Goal: Transaction & Acquisition: Register for event/course

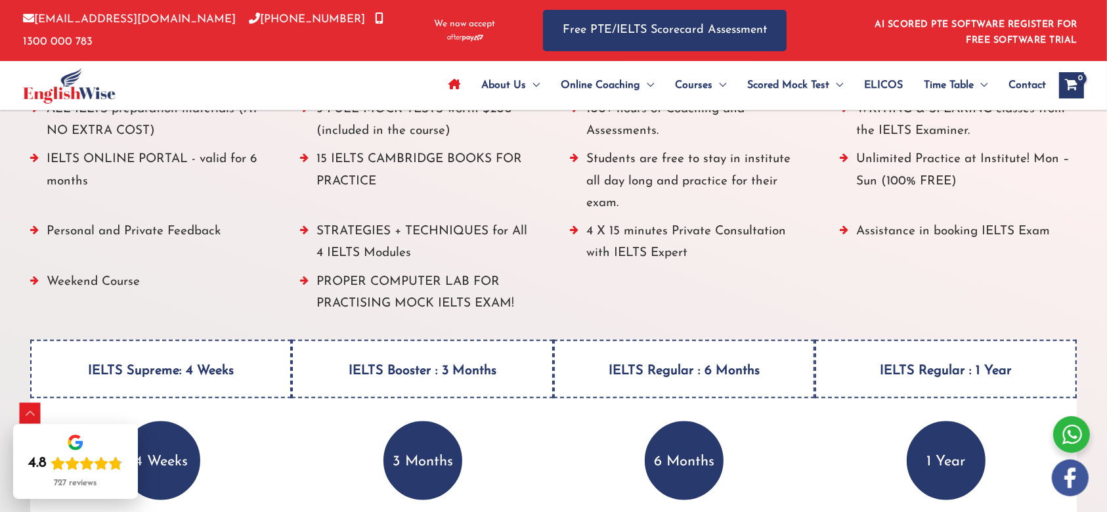
scroll to position [1562, 0]
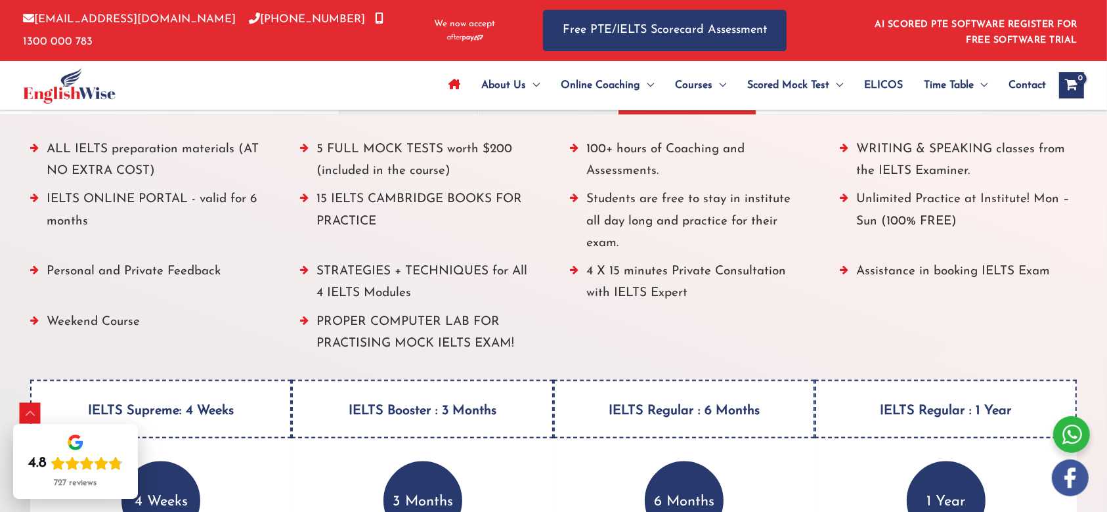
click at [446, 466] on p "3 Months" at bounding box center [422, 500] width 79 height 79
click at [442, 400] on h4 "IELTS Booster : 3 Months" at bounding box center [422, 409] width 262 height 58
click at [244, 381] on h4 "IELTS Supreme: 4 Weeks" at bounding box center [161, 409] width 262 height 58
click at [372, 223] on li "15 IELTS CAMBRIDGE BOOKS FOR PRACTICE" at bounding box center [418, 224] width 237 height 72
click at [581, 161] on li "100+ hours of Coaching and Assessments." at bounding box center [688, 164] width 237 height 51
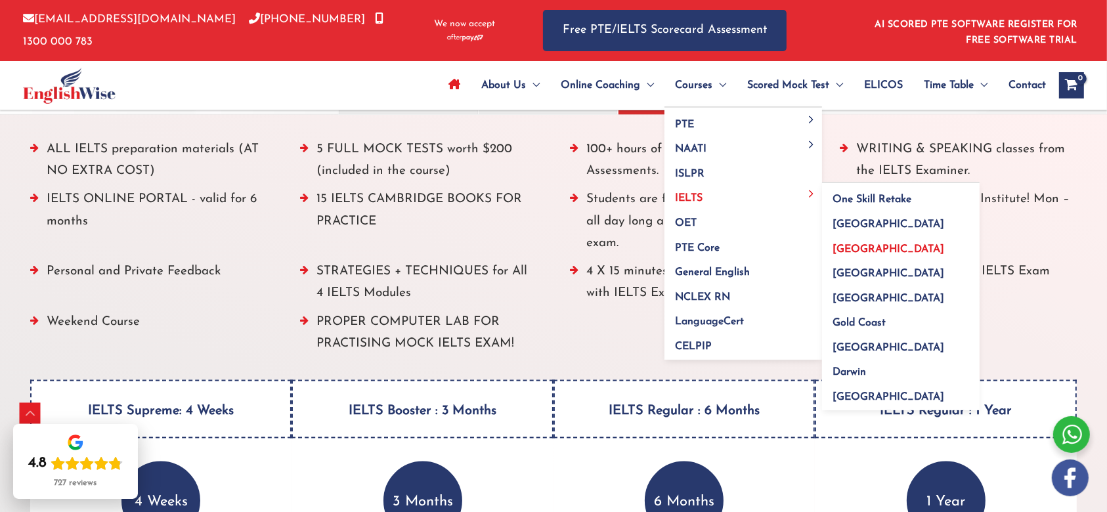
click at [861, 244] on span "[GEOGRAPHIC_DATA]" at bounding box center [888, 249] width 112 height 11
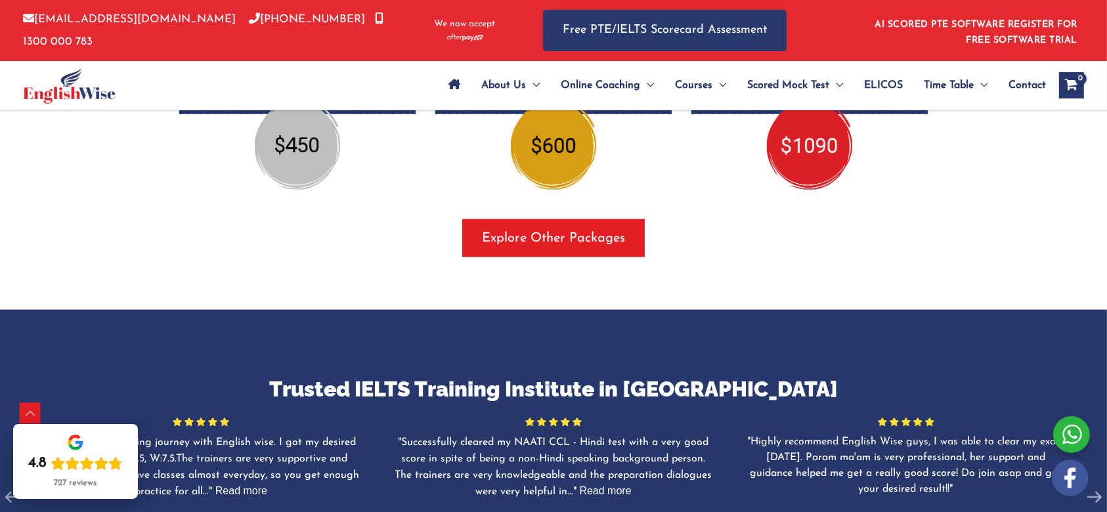
scroll to position [1464, 0]
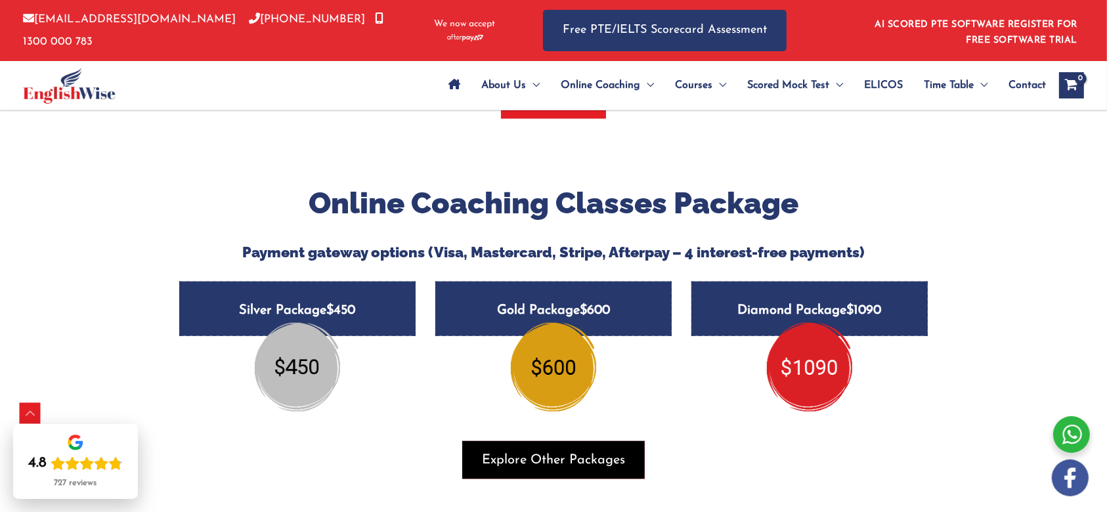
click at [536, 441] on span "button" at bounding box center [553, 460] width 182 height 38
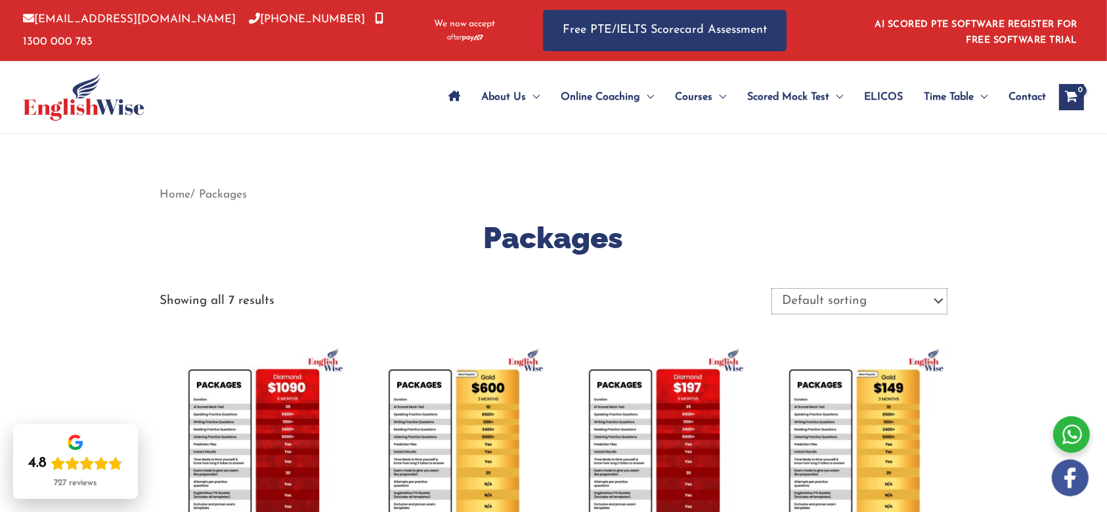
click at [857, 311] on select "Default sorting Sort by popularity Sort by latest Sort by price: low to high So…" at bounding box center [859, 301] width 176 height 26
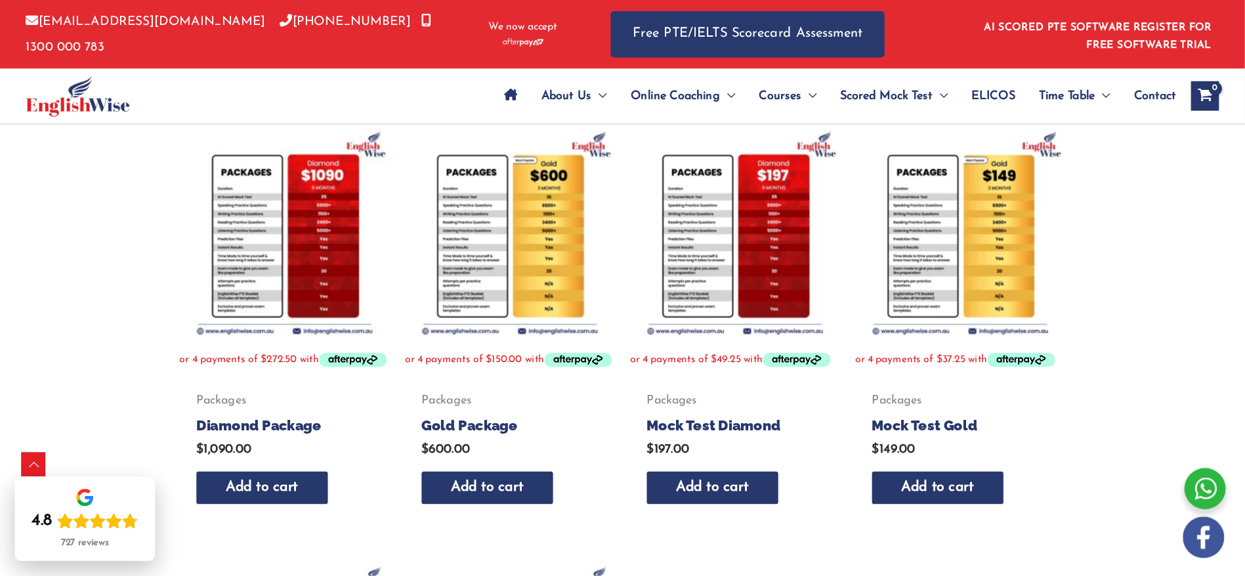
scroll to position [230, 0]
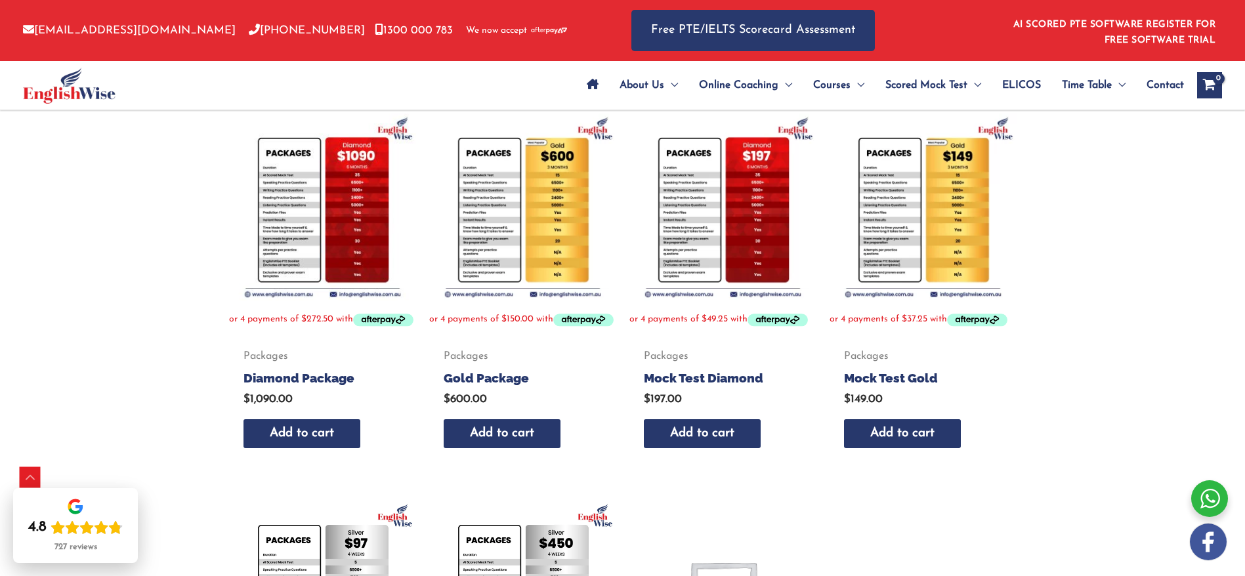
drag, startPoint x: 1076, startPoint y: 3, endPoint x: 118, endPoint y: 254, distance: 990.8
click at [118, 254] on div "Home / Packages Packages Showing all 7 results Default sorting Sort by populari…" at bounding box center [622, 427] width 1245 height 1047
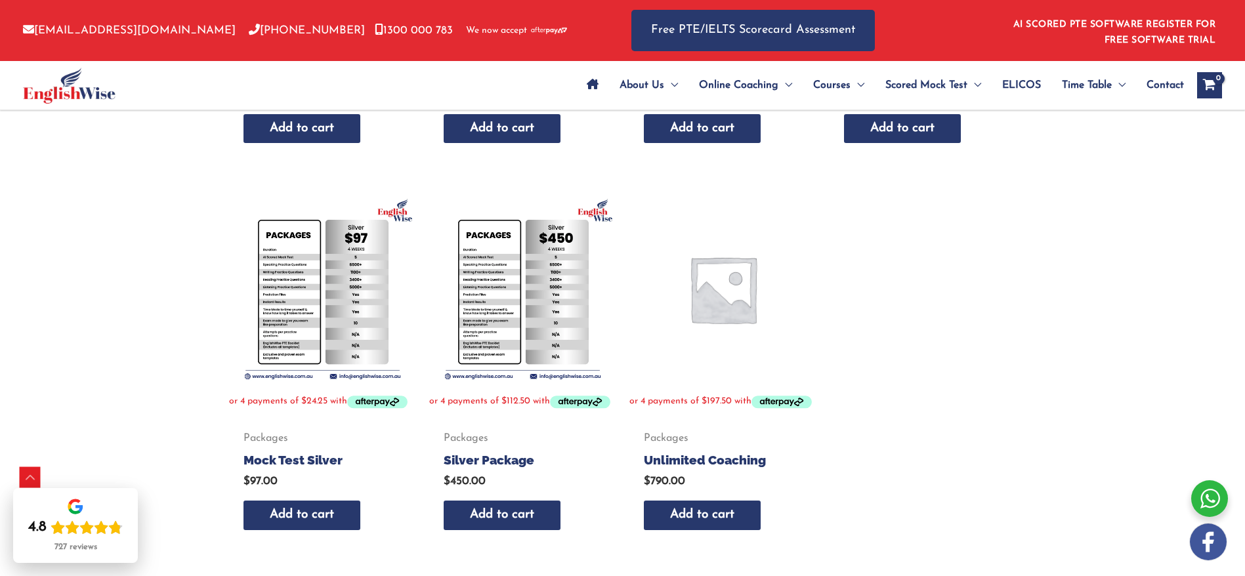
scroll to position [537, 0]
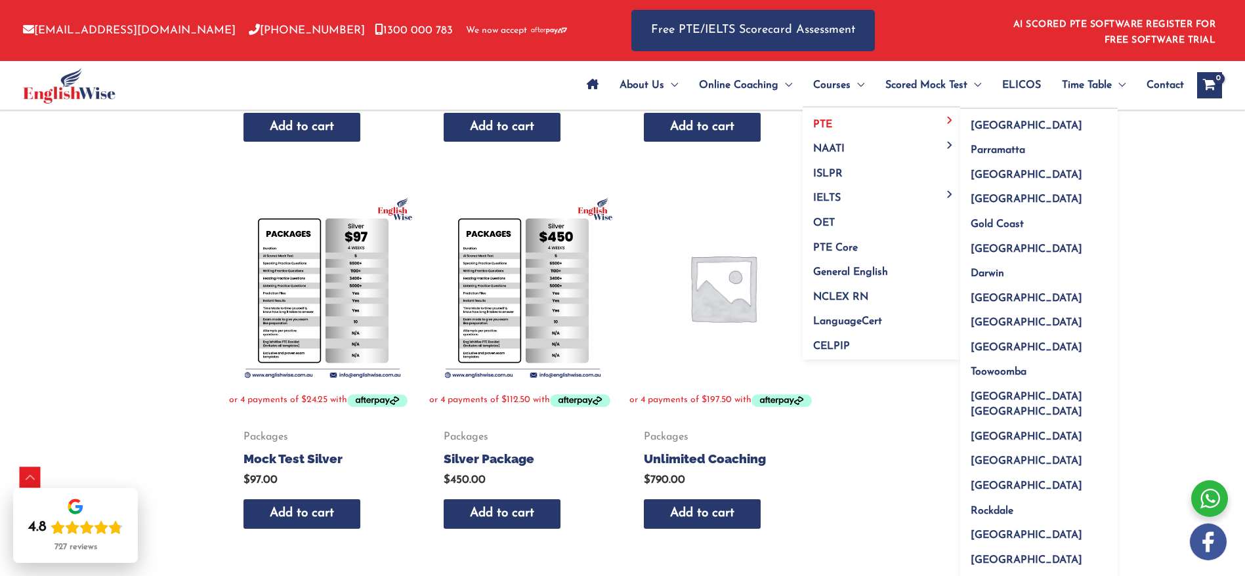
click at [838, 126] on link "PTE" at bounding box center [882, 120] width 158 height 25
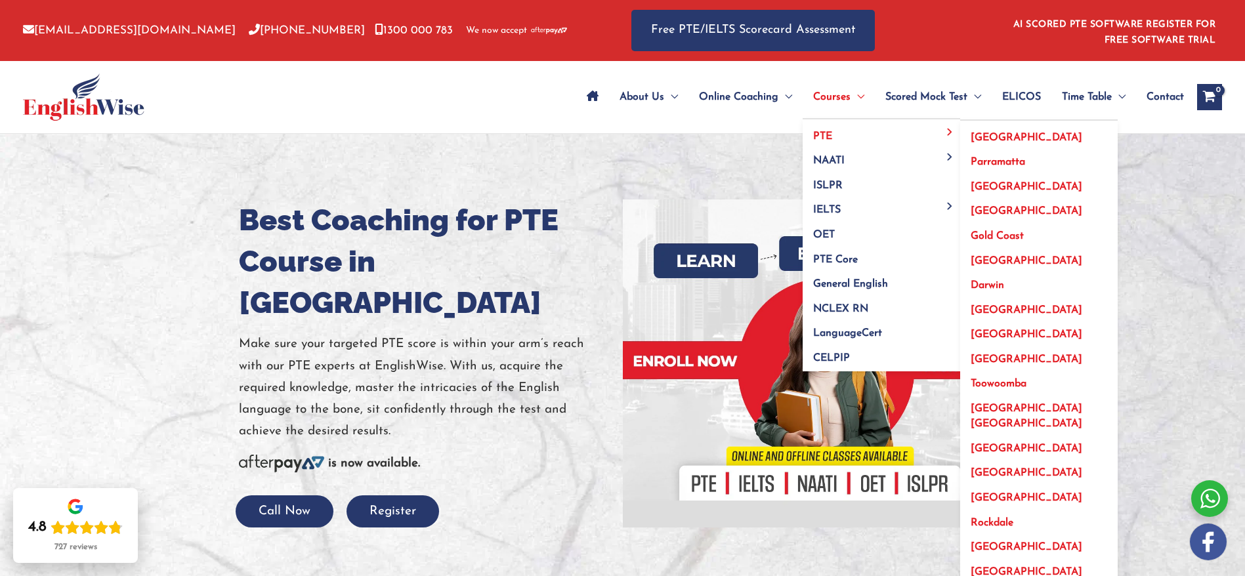
click at [992, 183] on span "[GEOGRAPHIC_DATA]" at bounding box center [1027, 187] width 112 height 11
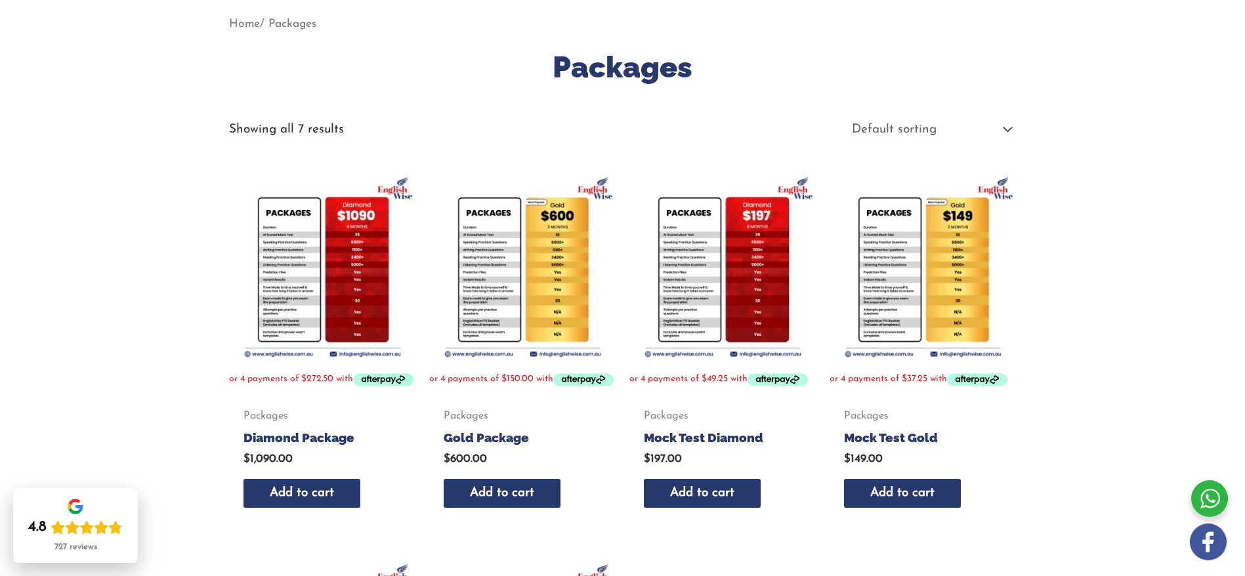
scroll to position [169, 0]
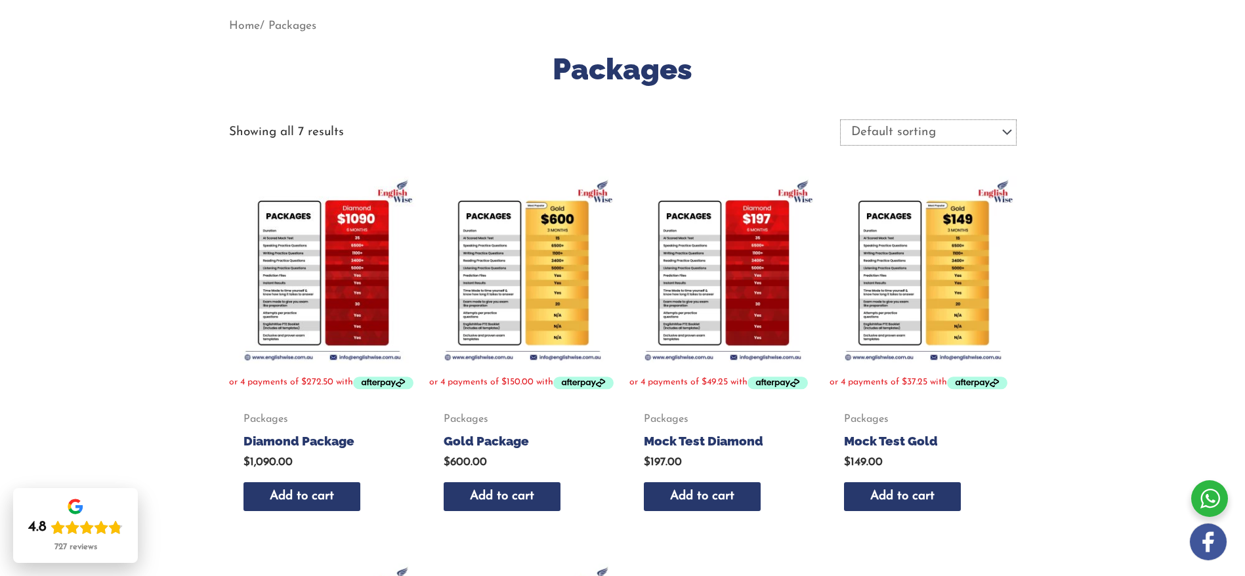
click at [845, 127] on select "Default sorting Sort by popularity Sort by latest Sort by price: low to high So…" at bounding box center [928, 132] width 176 height 26
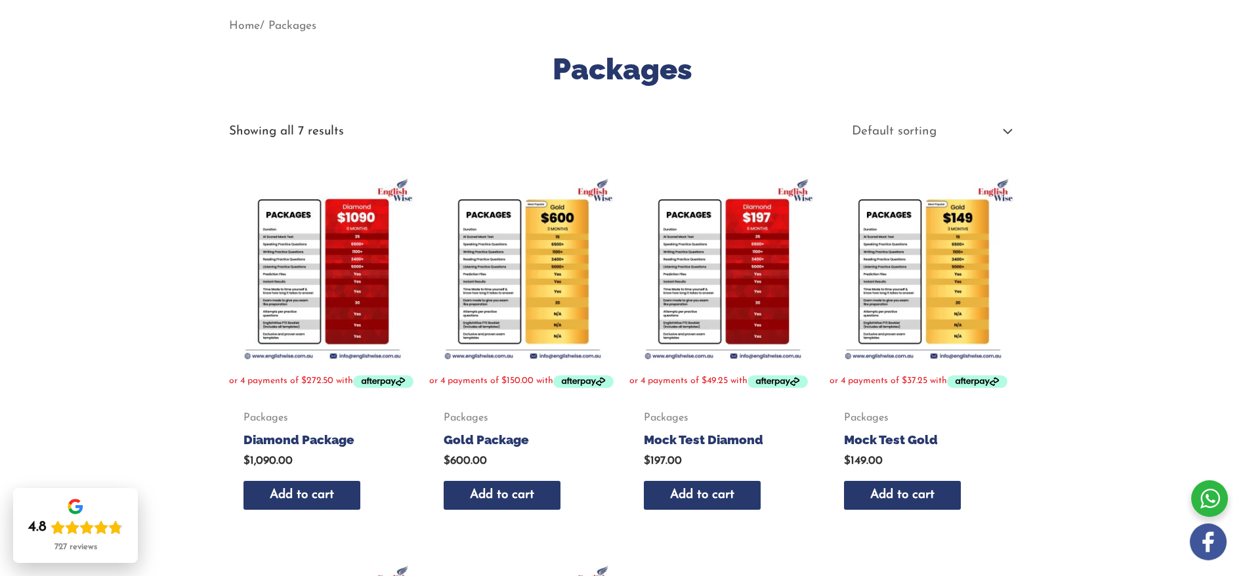
click at [668, 132] on div "Showing all 7 results Default sorting Sort by popularity Sort by latest Sort by…" at bounding box center [623, 131] width 788 height 25
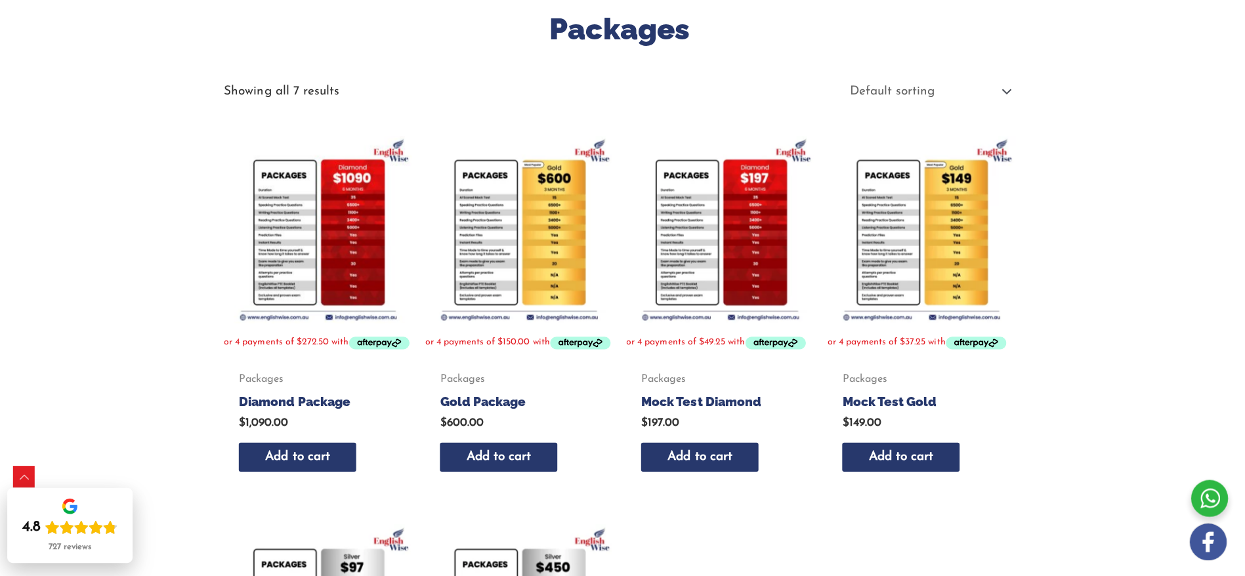
scroll to position [207, 0]
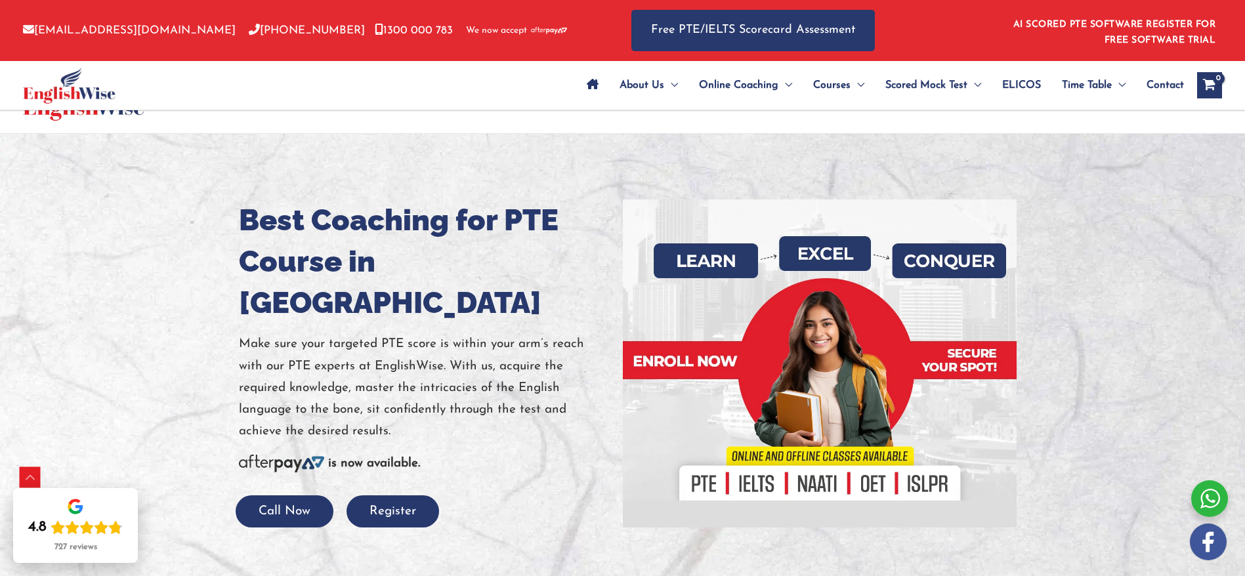
scroll to position [618, 0]
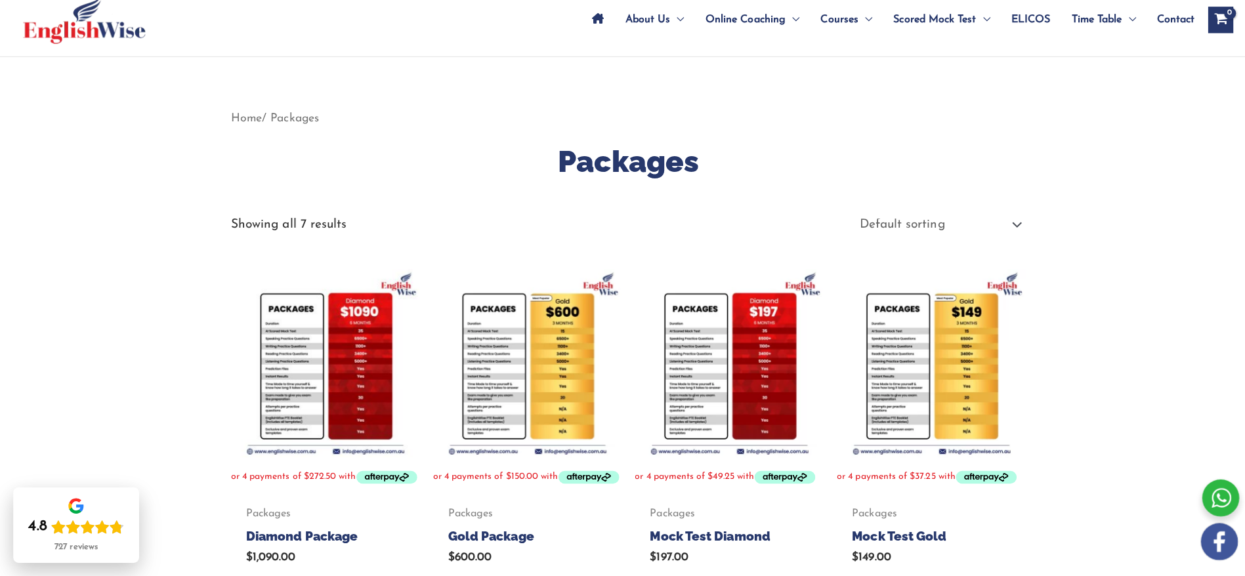
scroll to position [72, 0]
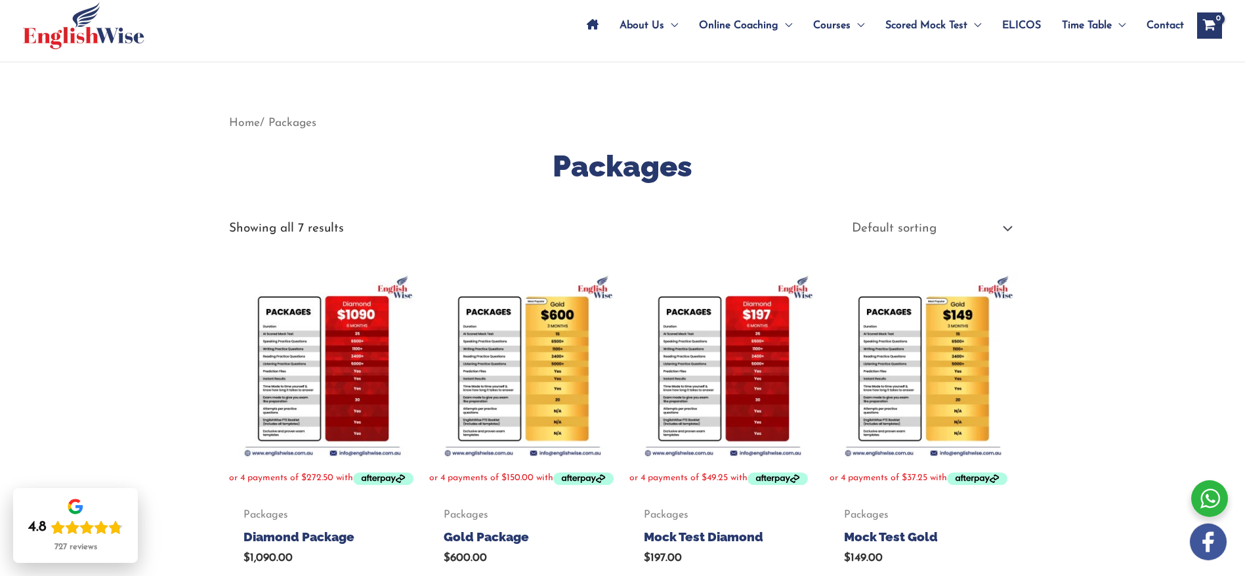
click at [364, 213] on div "Home / Packages Packages Showing all 7 results Default sorting Sort by populari…" at bounding box center [623, 579] width 788 height 935
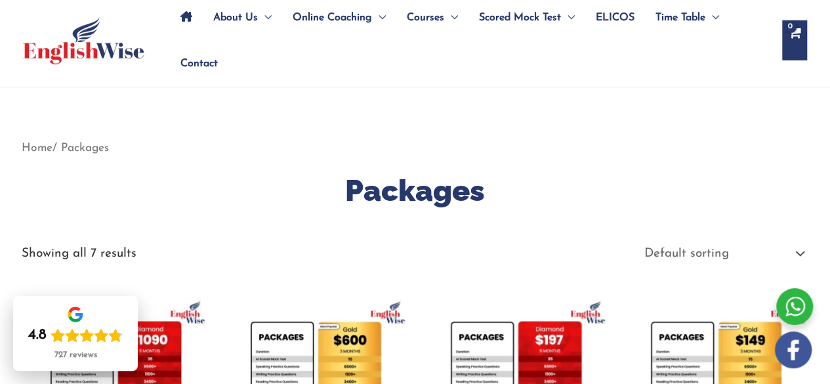
drag, startPoint x: 1188, startPoint y: 1, endPoint x: 565, endPoint y: 112, distance: 632.1
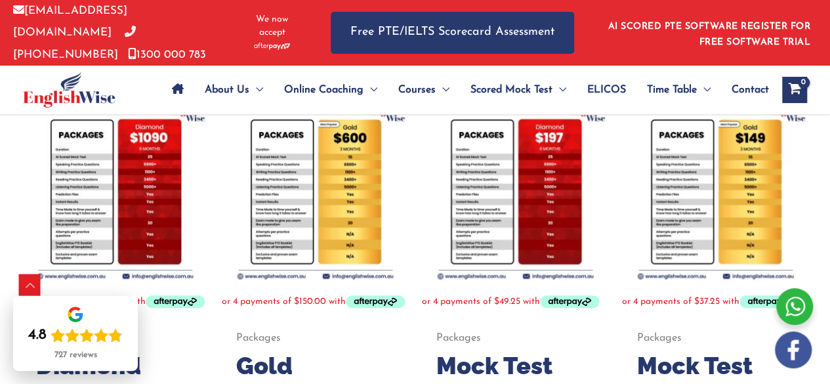
scroll to position [0, 0]
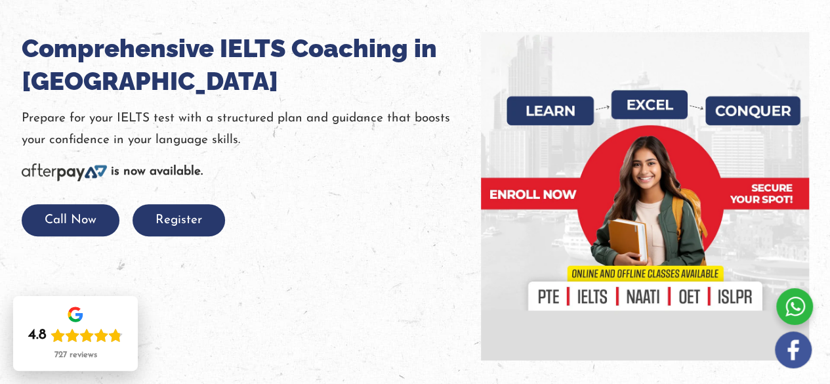
scroll to position [190, 0]
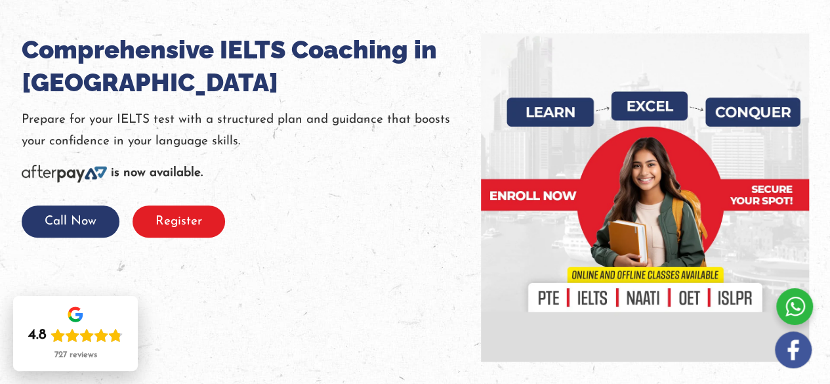
click at [193, 226] on button "Register" at bounding box center [179, 221] width 93 height 32
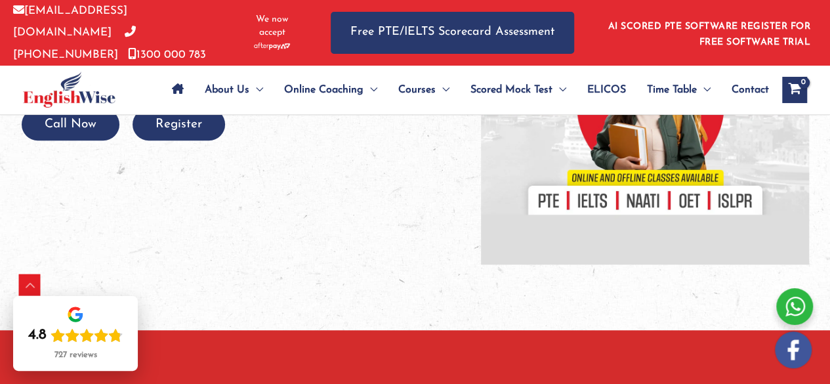
scroll to position [422, 0]
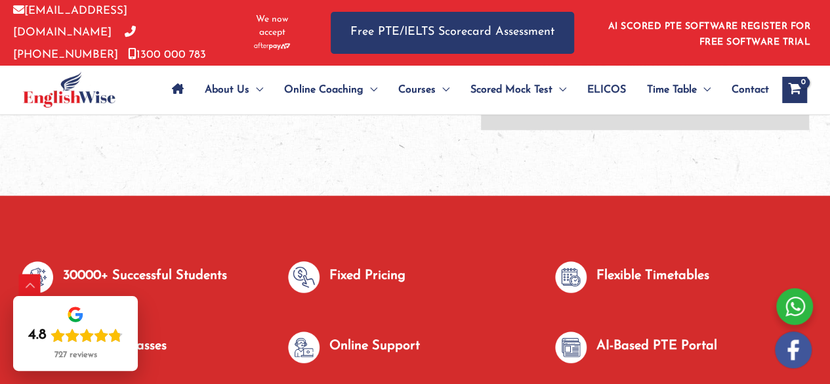
click at [317, 265] on img at bounding box center [304, 277] width 32 height 32
click at [358, 272] on p "Fixed Pricing" at bounding box center [368, 276] width 76 height 22
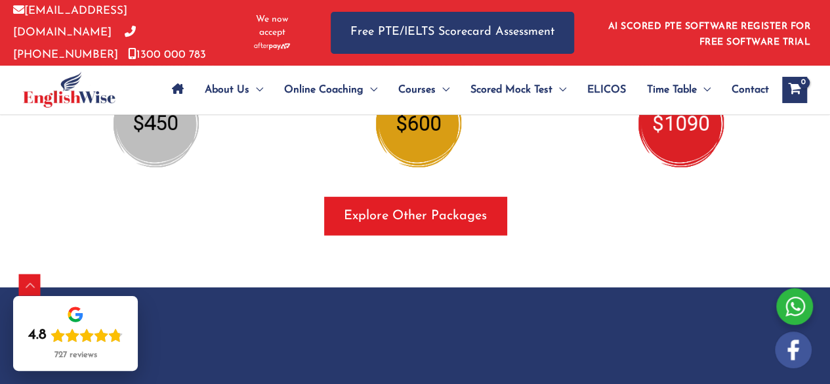
scroll to position [1758, 0]
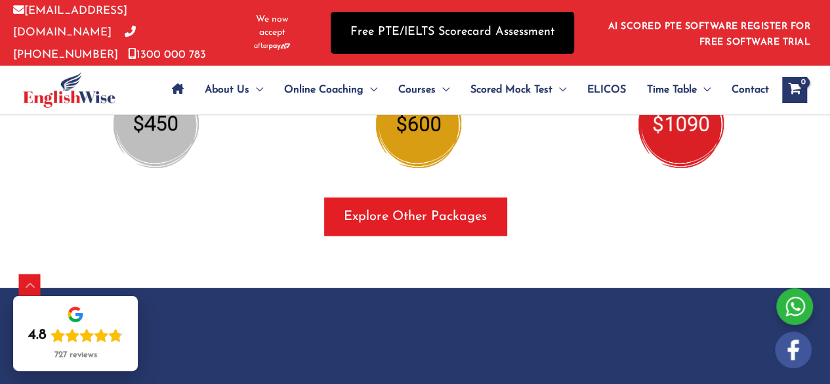
click at [453, 33] on link "Free PTE/IELTS Scorecard Assessment" at bounding box center [453, 32] width 244 height 41
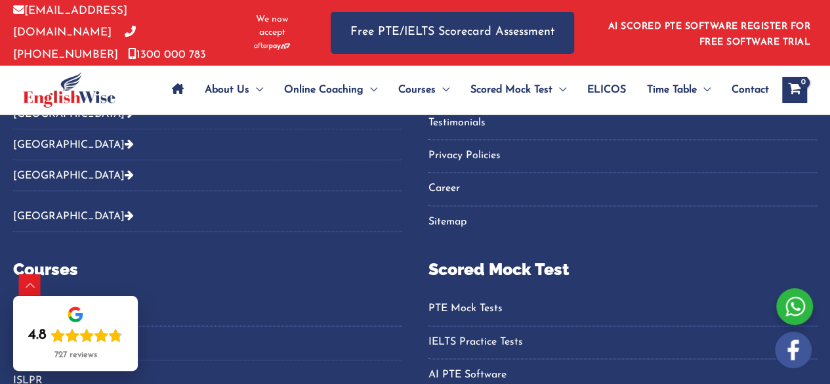
scroll to position [817, 0]
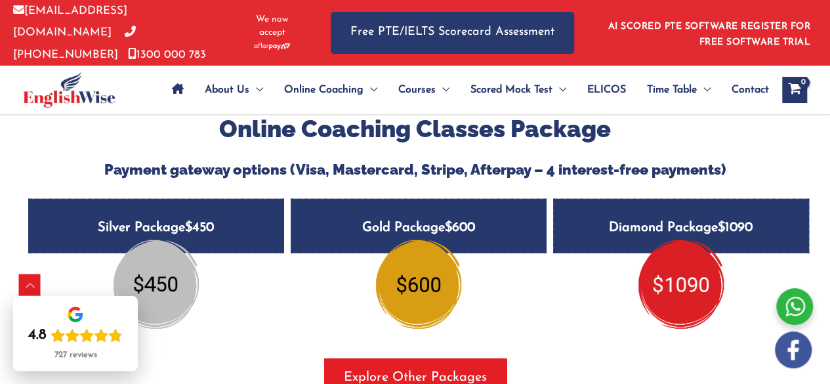
scroll to position [1596, 0]
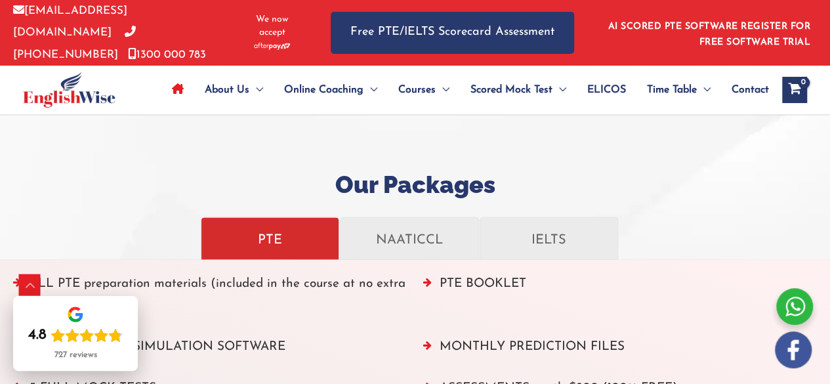
scroll to position [1444, 0]
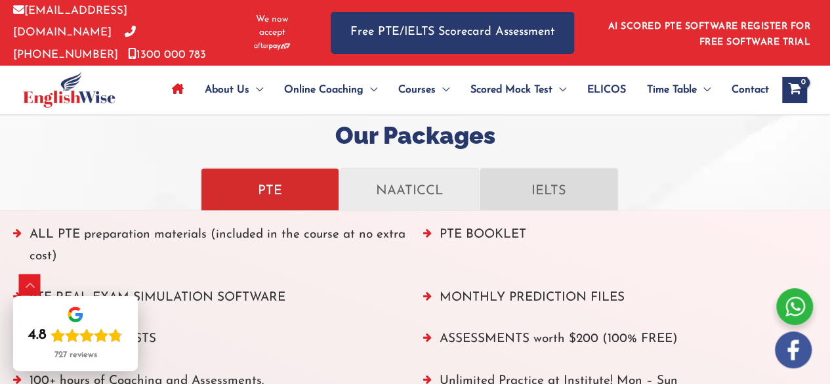
click at [579, 178] on p "IELTS" at bounding box center [549, 189] width 118 height 23
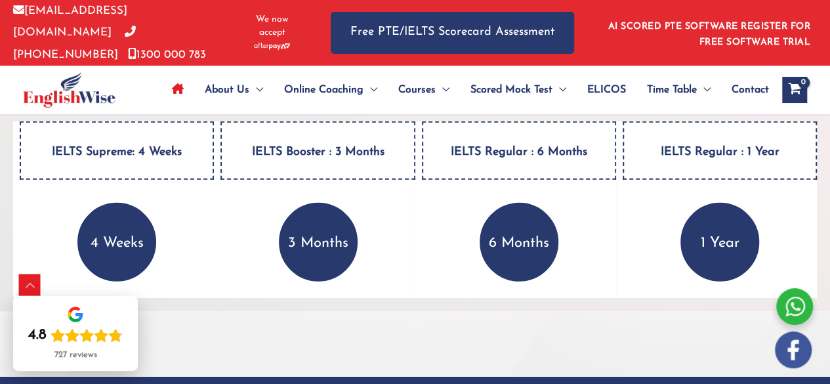
scroll to position [1887, 0]
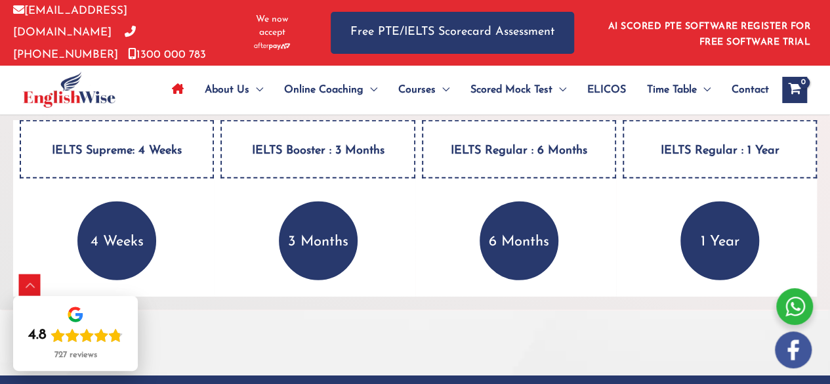
click at [110, 224] on p "4 Weeks" at bounding box center [116, 241] width 79 height 79
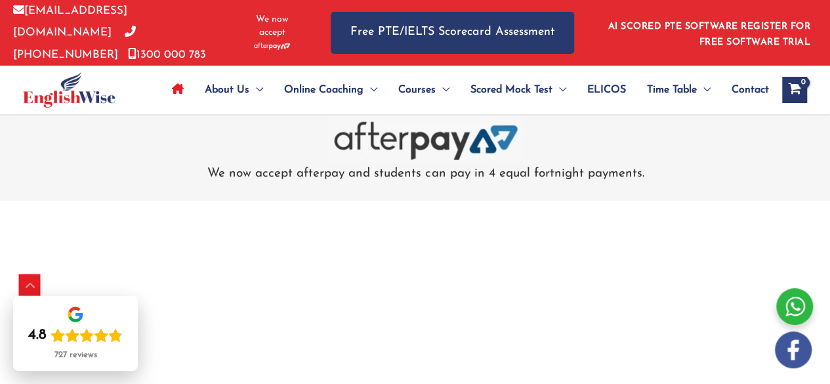
scroll to position [4332, 0]
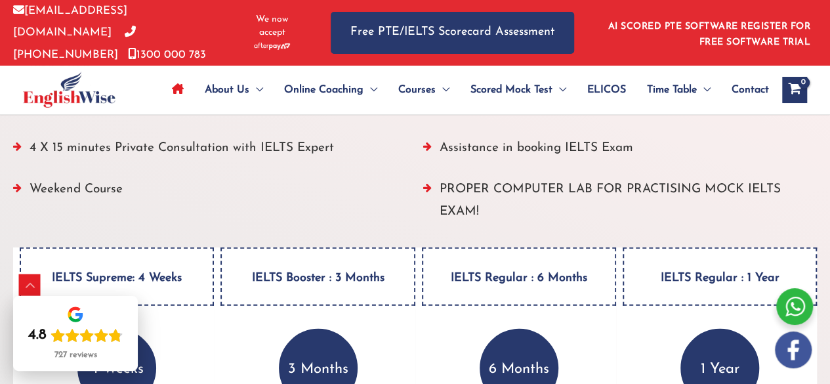
scroll to position [1630, 0]
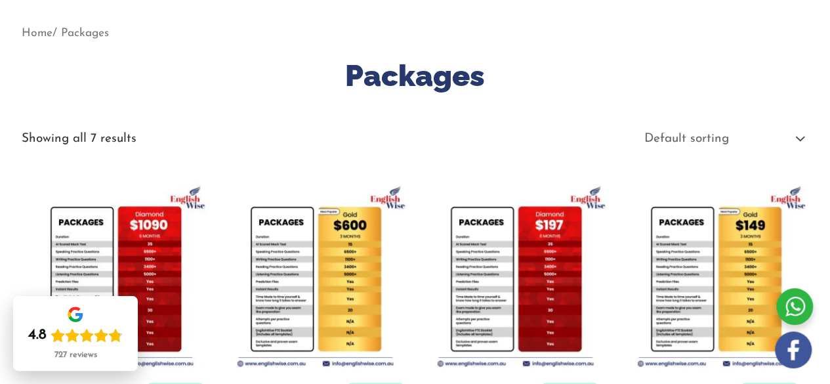
scroll to position [169, 0]
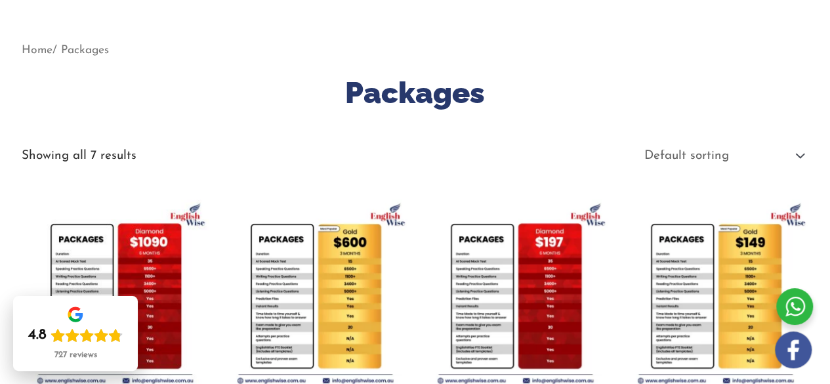
click at [109, 150] on p "Showing all 7 results" at bounding box center [79, 156] width 115 height 12
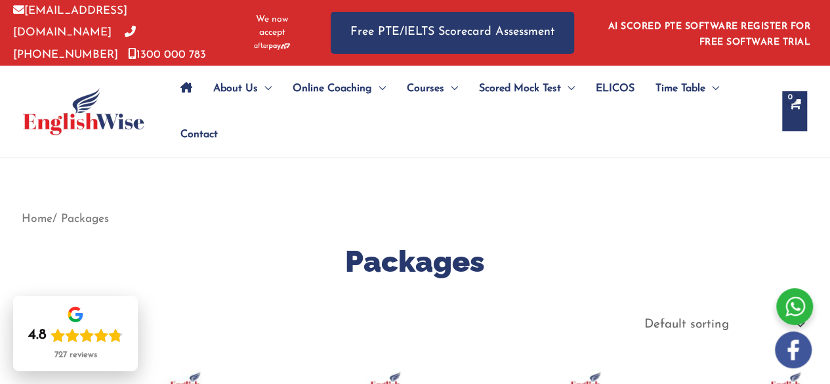
click at [93, 208] on nav "Home / Packages" at bounding box center [416, 219] width 788 height 22
click at [83, 211] on nav "Home / Packages" at bounding box center [416, 219] width 788 height 22
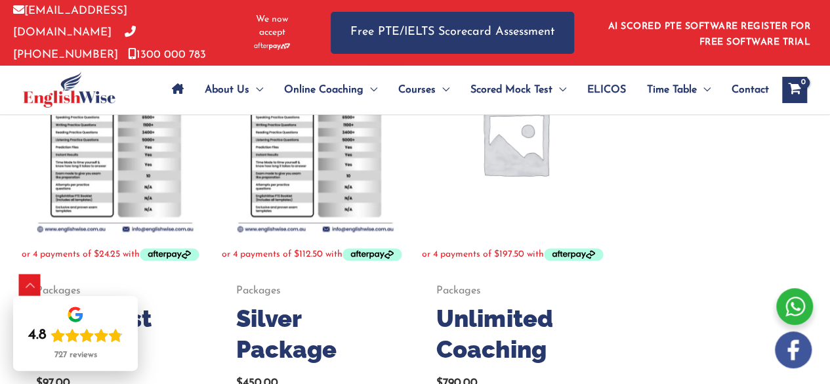
scroll to position [756, 0]
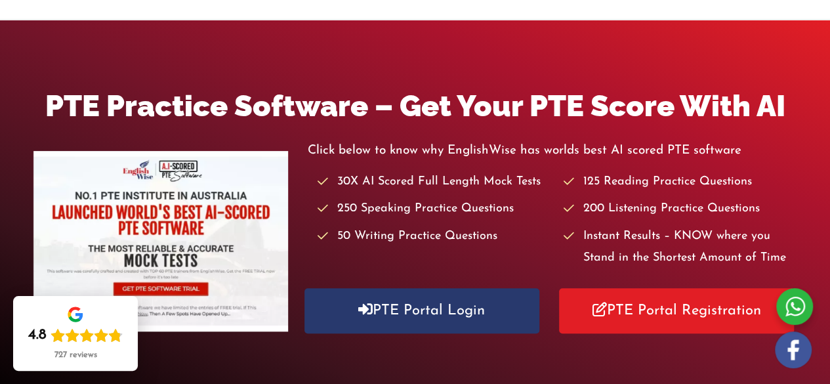
scroll to position [138, 0]
